Goal: Navigation & Orientation: Find specific page/section

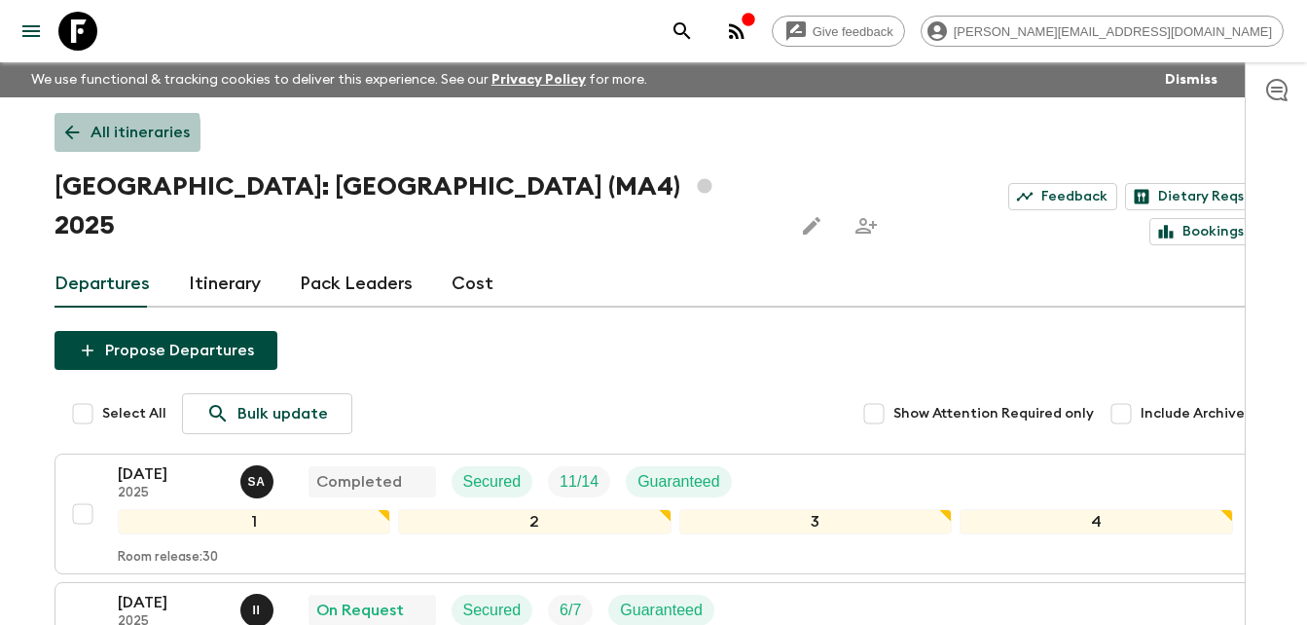
click at [67, 137] on icon at bounding box center [71, 132] width 21 height 21
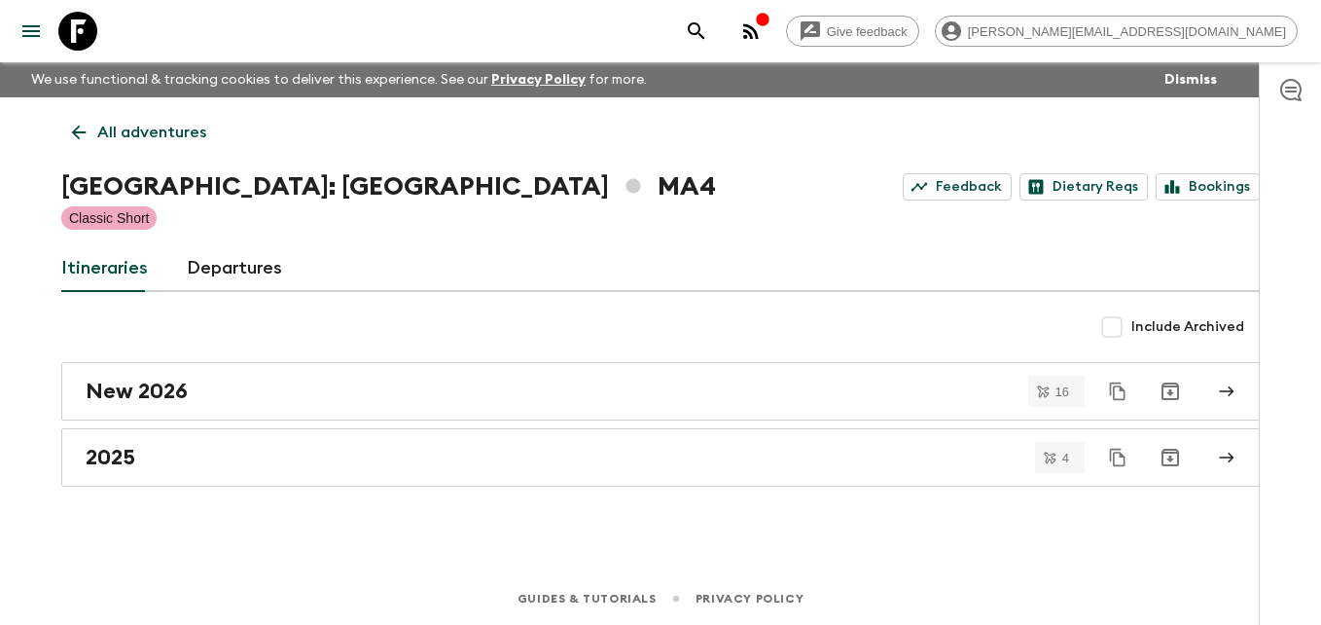
click at [67, 137] on link "All adventures" at bounding box center [139, 132] width 156 height 39
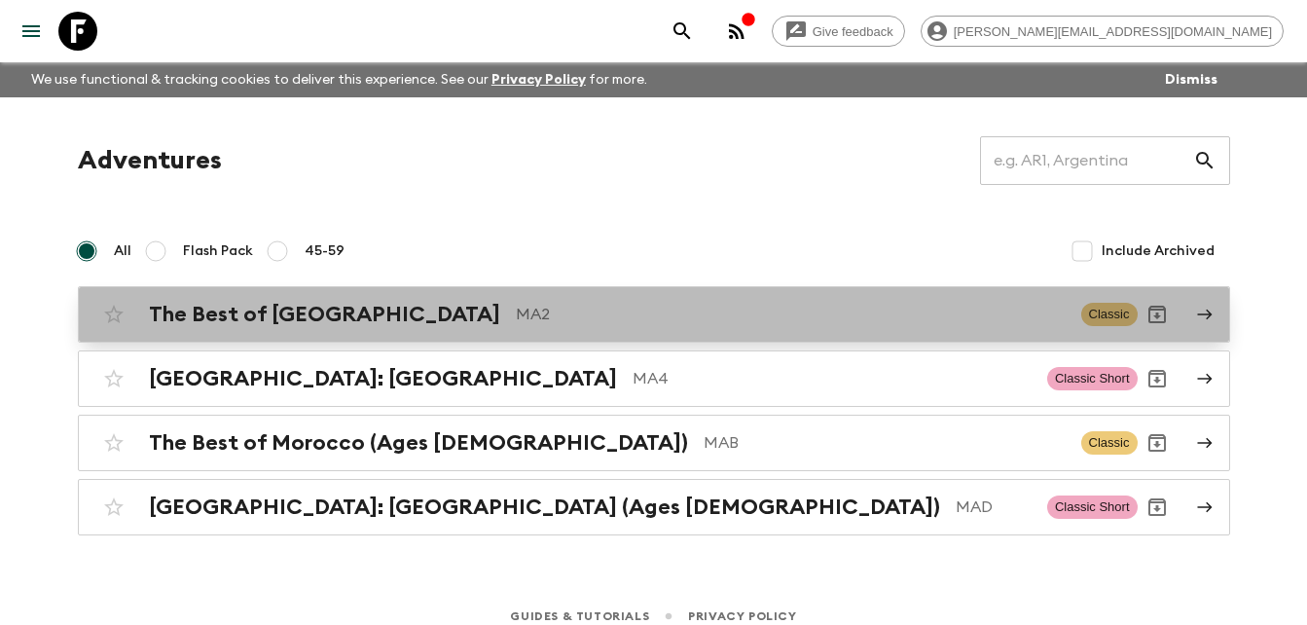
click at [319, 314] on h2 "The Best of [GEOGRAPHIC_DATA]" at bounding box center [324, 314] width 351 height 25
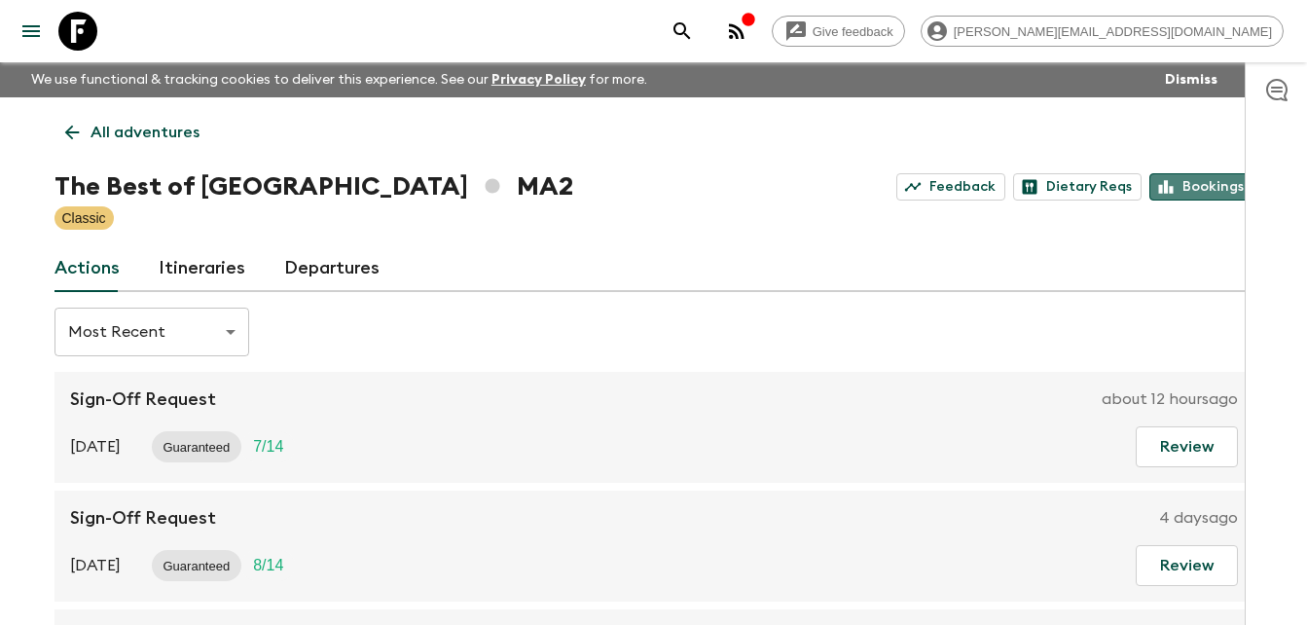
click at [1206, 184] on link "Bookings" at bounding box center [1201, 186] width 104 height 27
